Goal: Obtain resource: Obtain resource

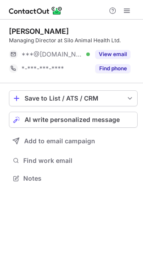
scroll to position [172, 143]
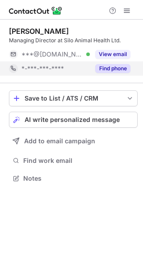
click at [106, 65] on button "Find phone" at bounding box center [112, 68] width 35 height 9
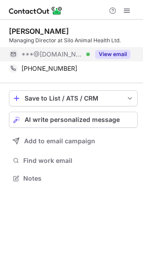
click at [118, 55] on button "View email" at bounding box center [112, 54] width 35 height 9
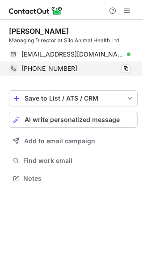
scroll to position [172, 143]
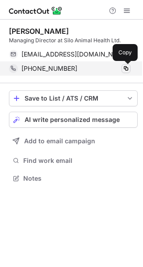
click at [125, 71] on span at bounding box center [125, 68] width 7 height 7
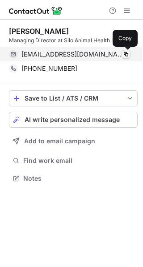
click at [125, 52] on span at bounding box center [125, 54] width 7 height 7
